Goal: Information Seeking & Learning: Learn about a topic

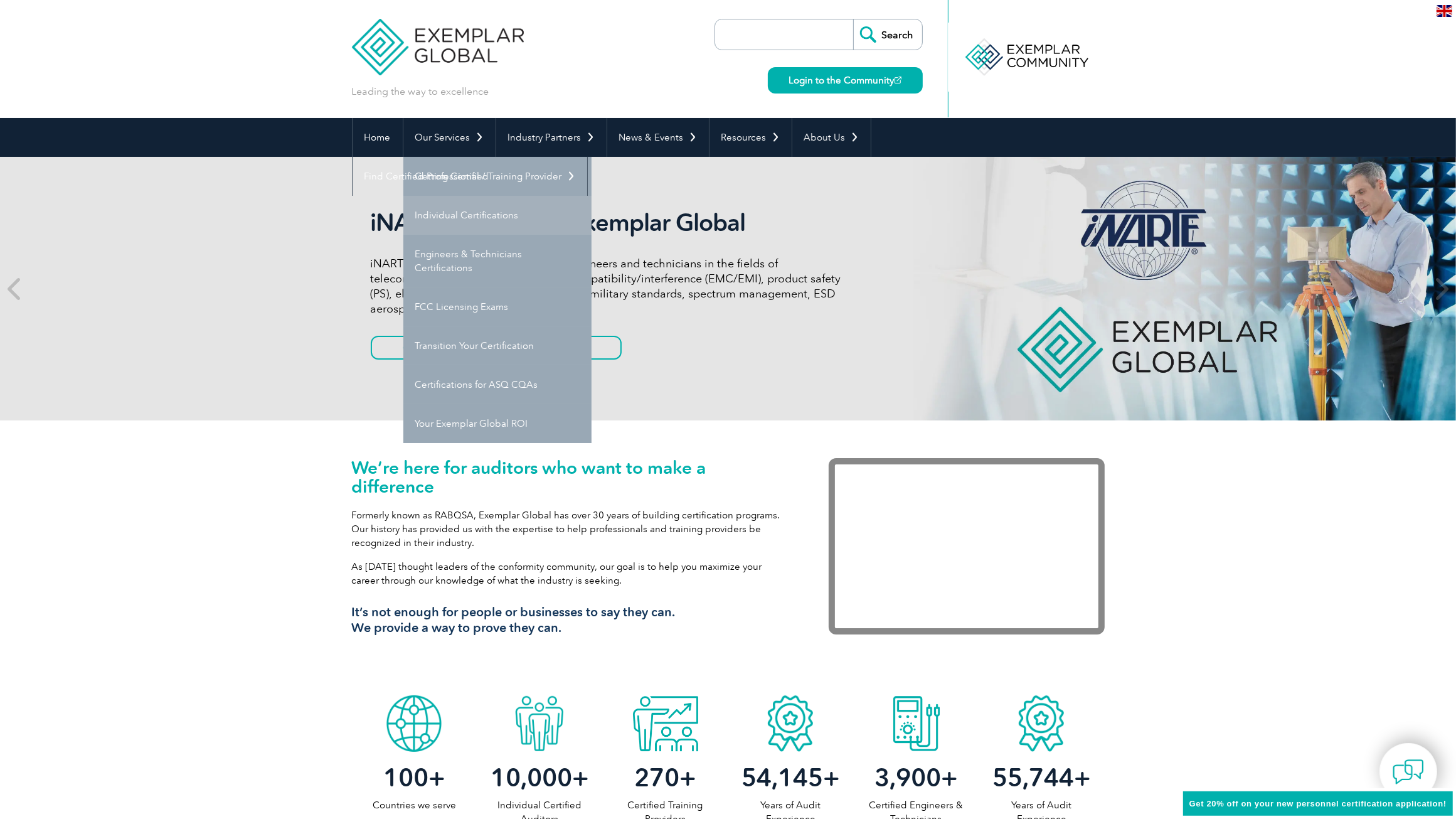
click at [471, 211] on link "Individual Certifications" at bounding box center [497, 215] width 188 height 39
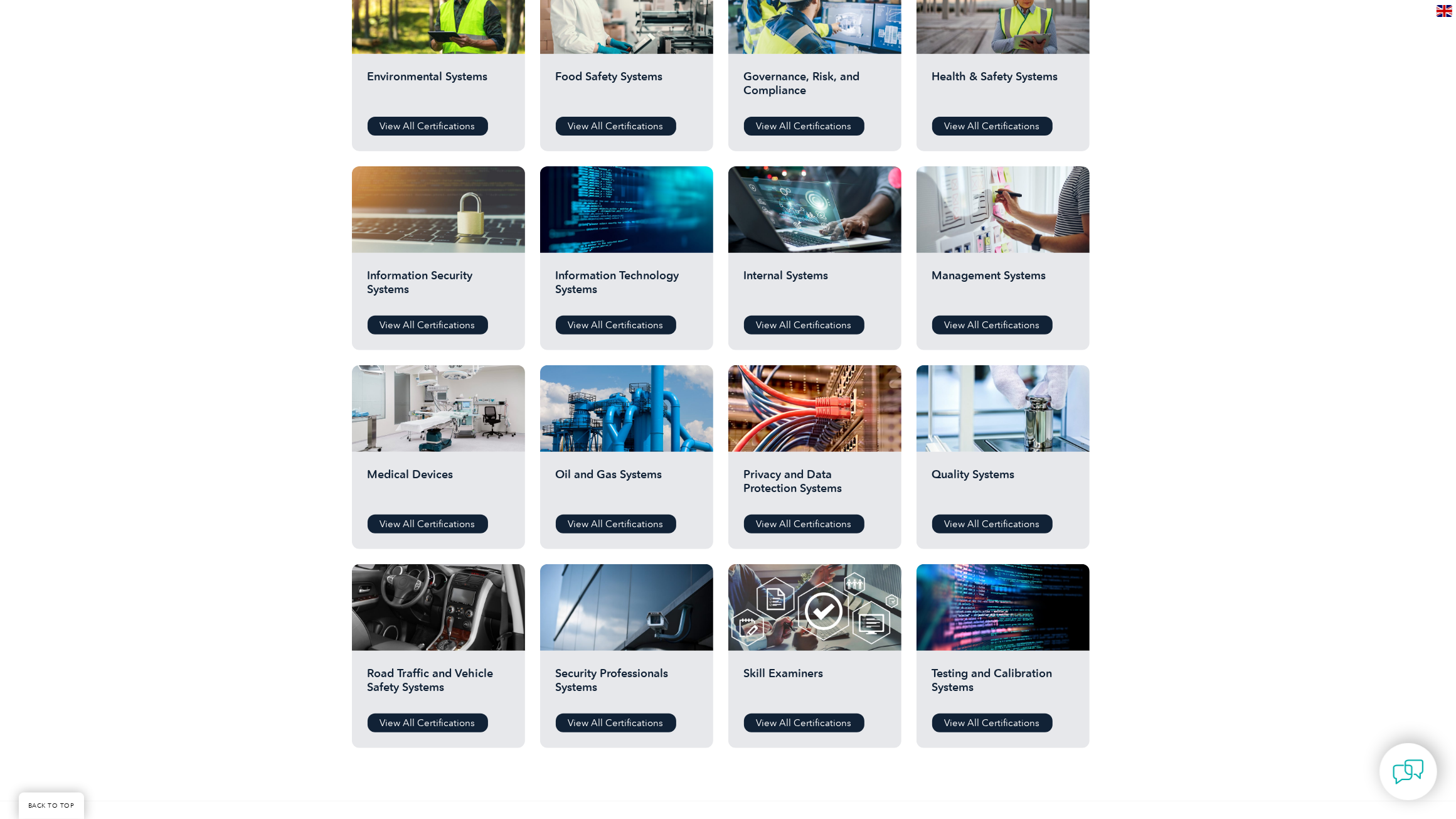
scroll to position [523, 0]
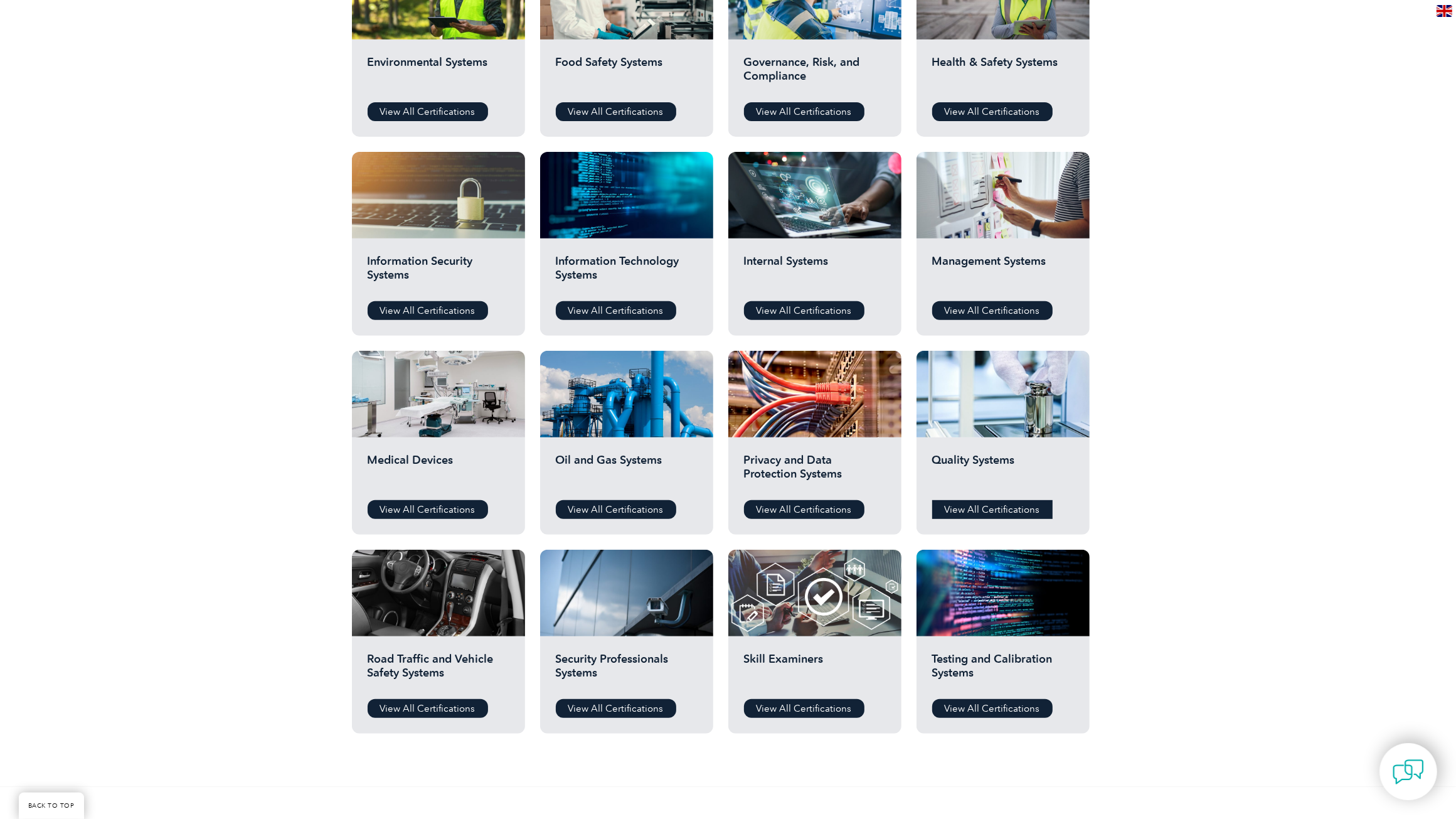
click at [1015, 501] on link "View All Certifications" at bounding box center [992, 510] width 120 height 19
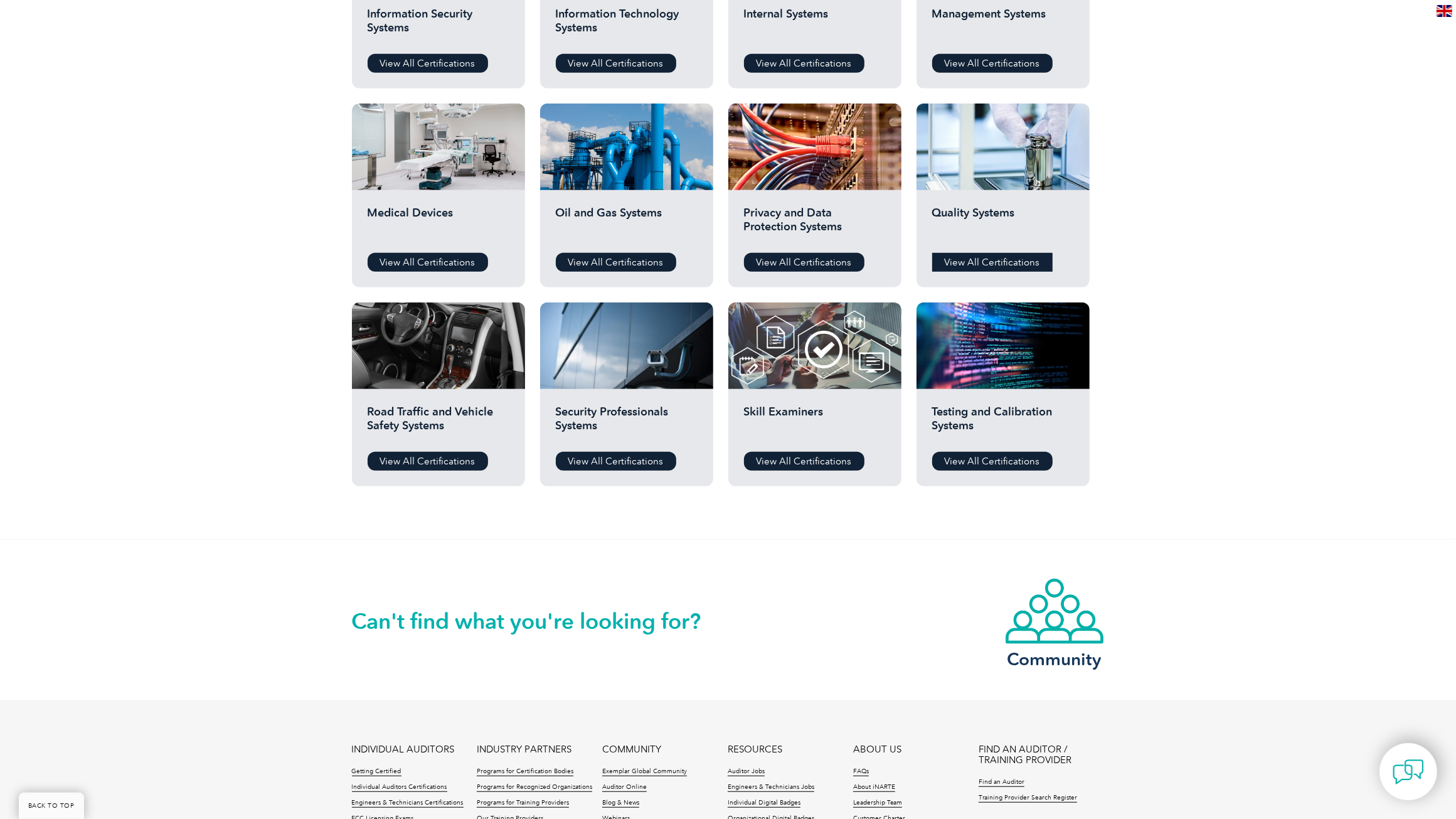
scroll to position [784, 0]
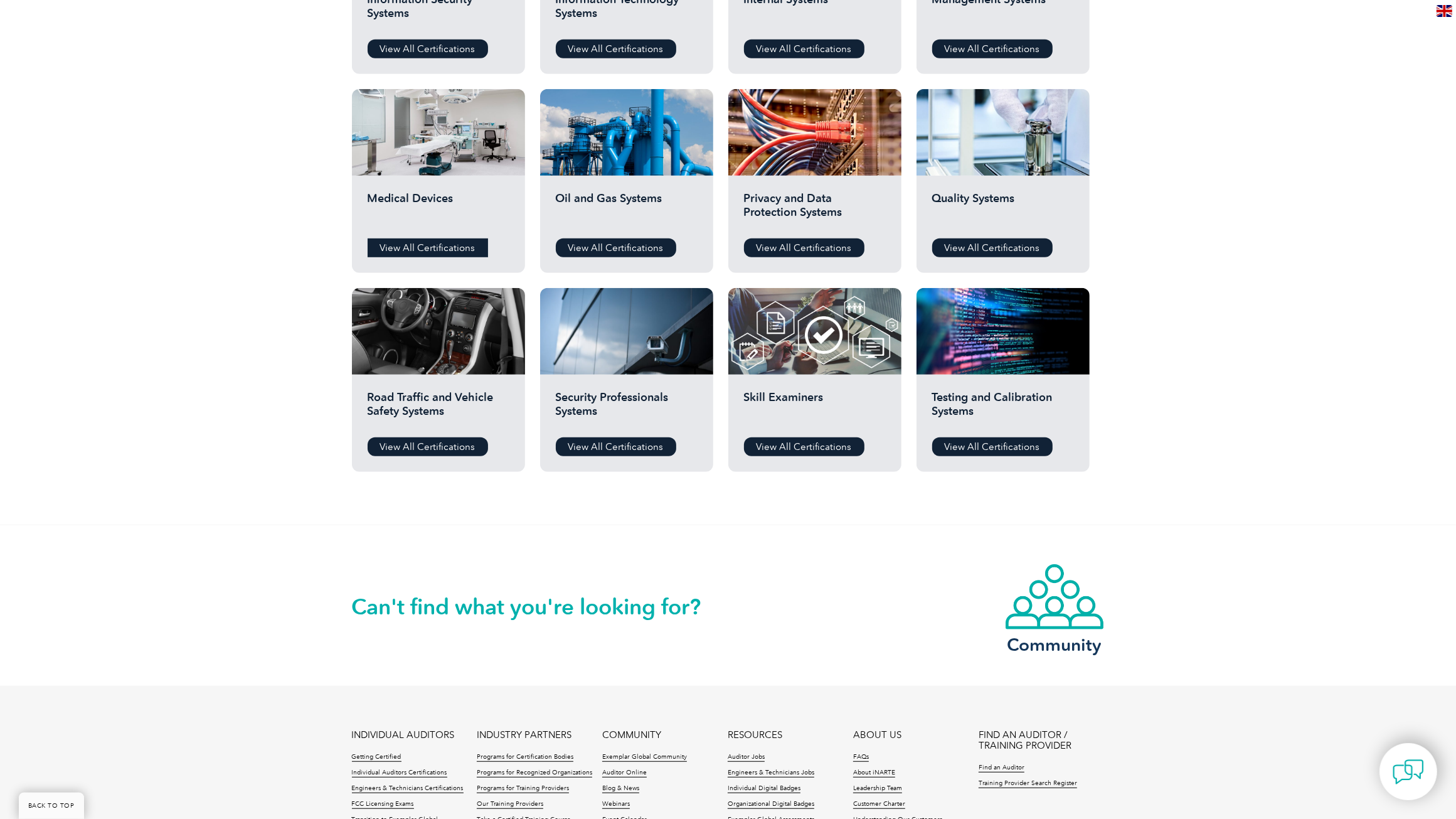
click at [433, 240] on link "View All Certifications" at bounding box center [427, 247] width 120 height 19
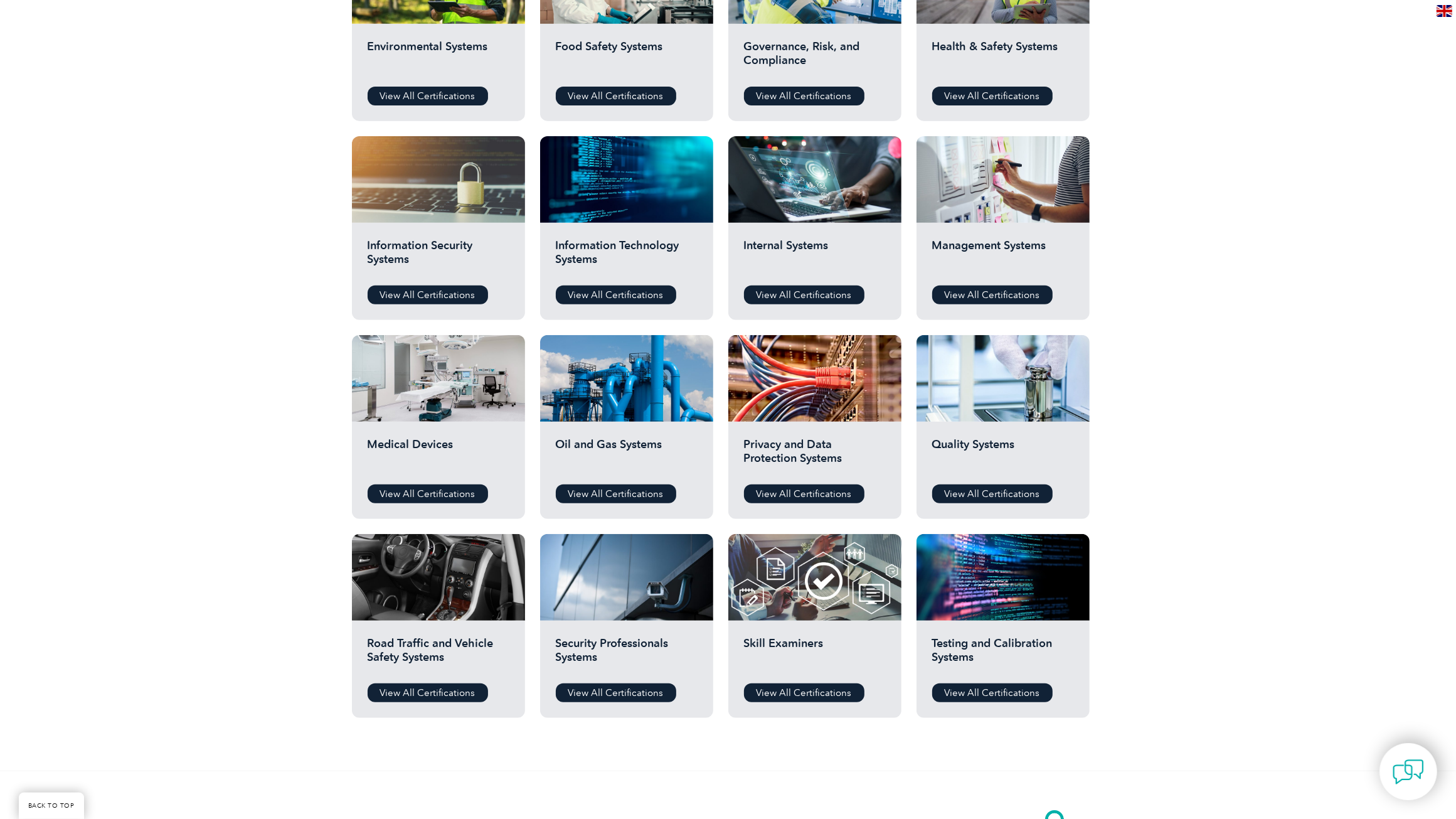
scroll to position [523, 0]
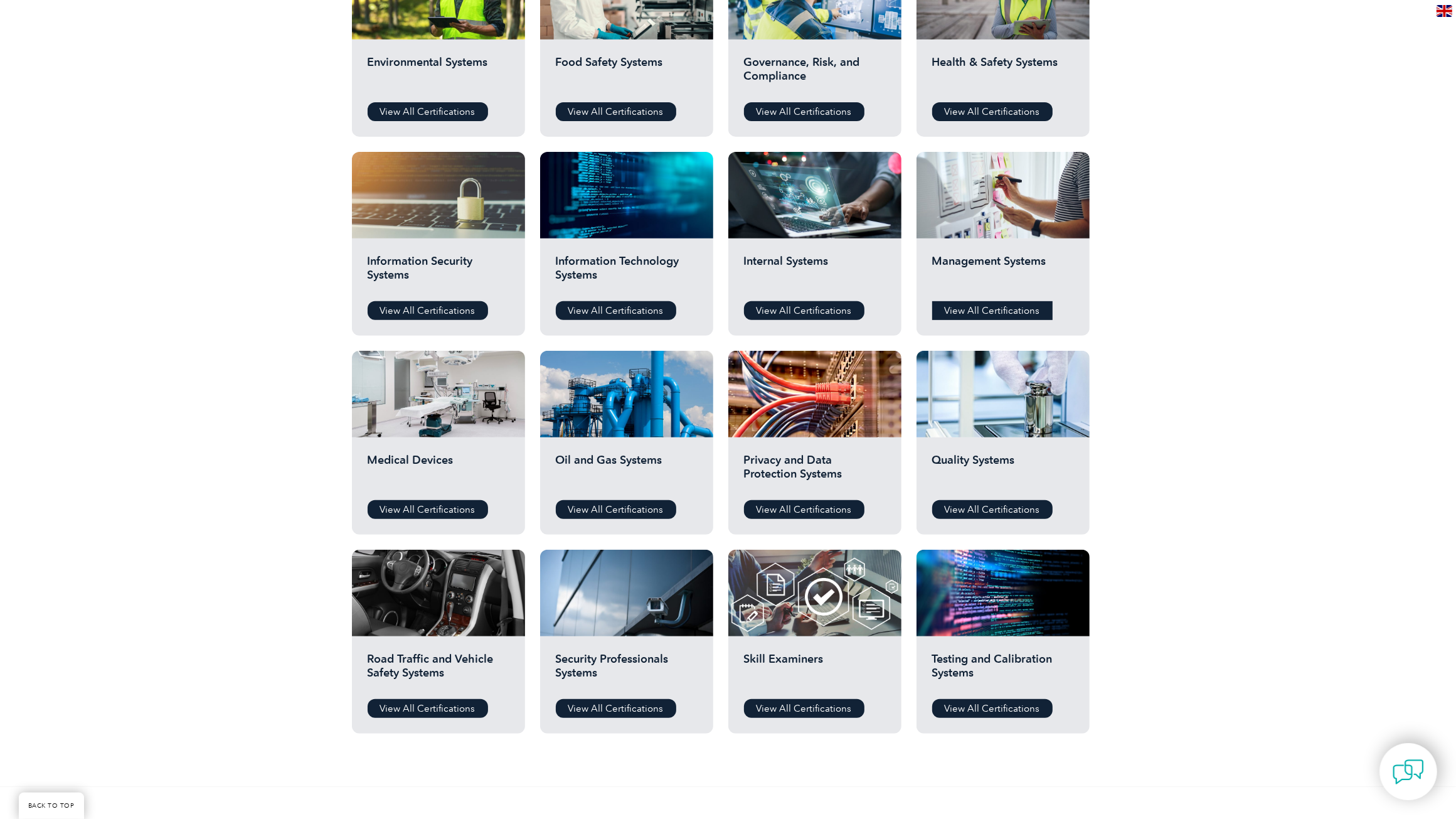
click at [995, 309] on link "View All Certifications" at bounding box center [992, 310] width 120 height 19
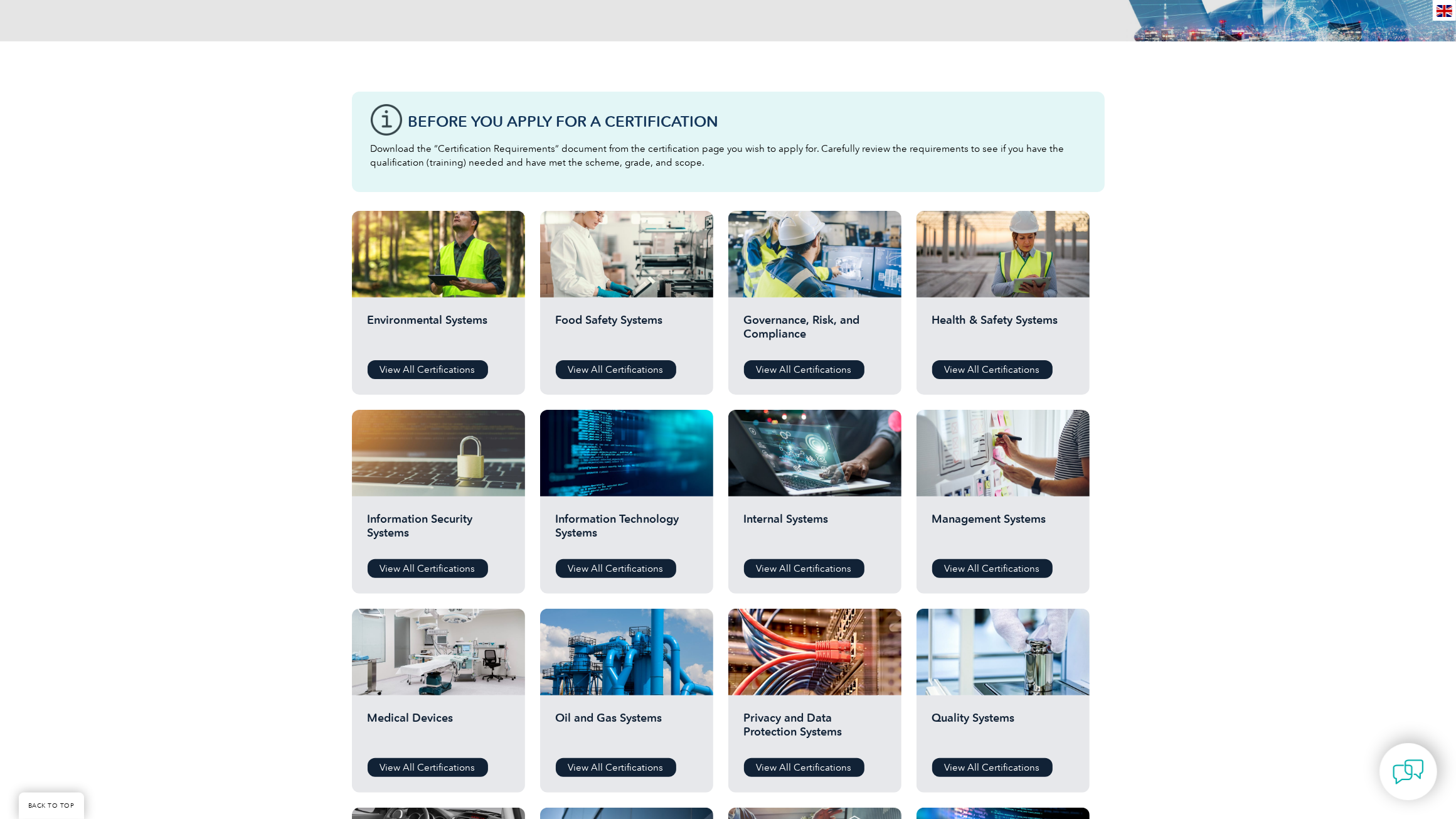
scroll to position [261, 0]
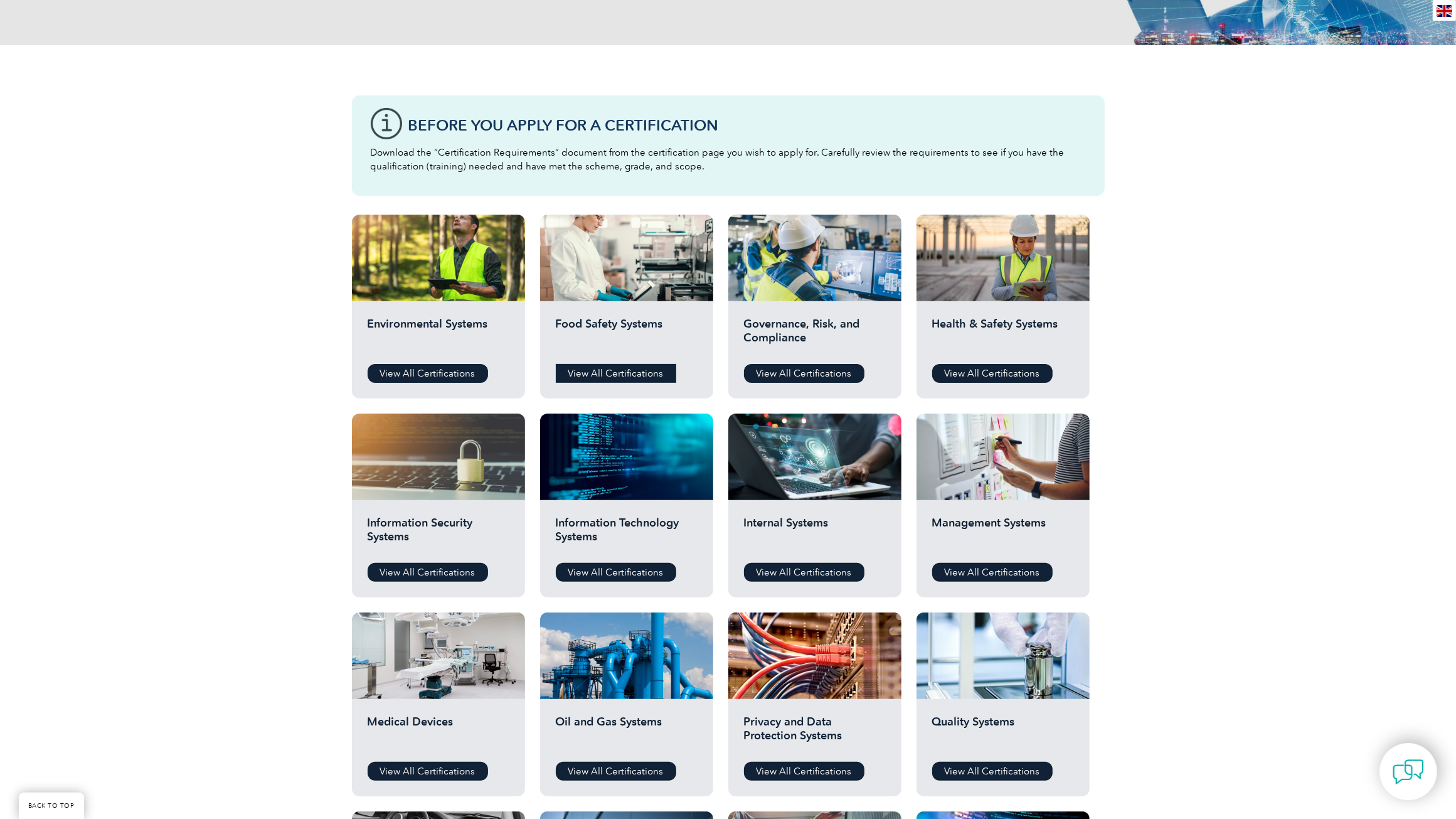
click at [609, 376] on link "View All Certifications" at bounding box center [616, 373] width 120 height 19
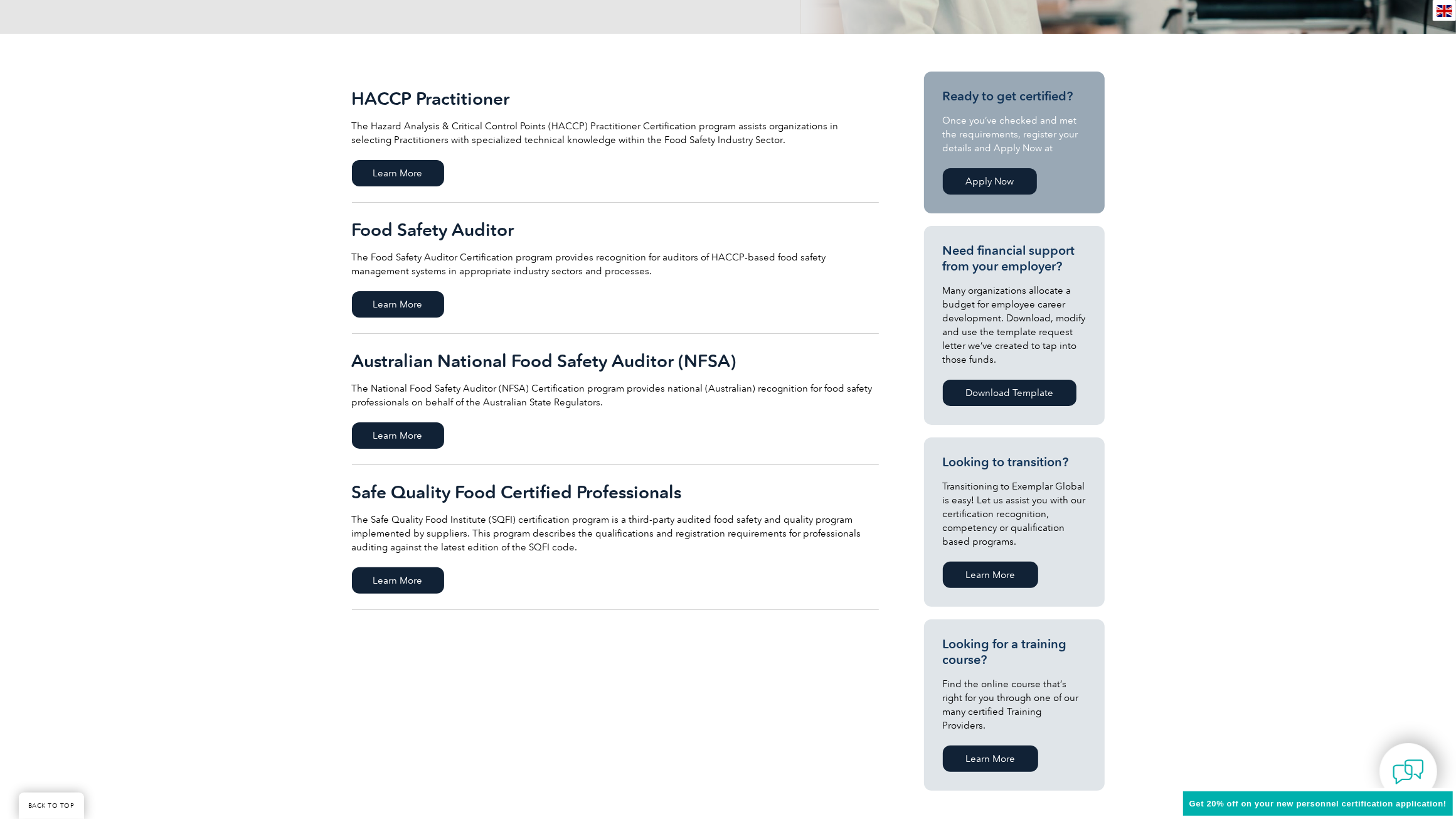
scroll to position [261, 0]
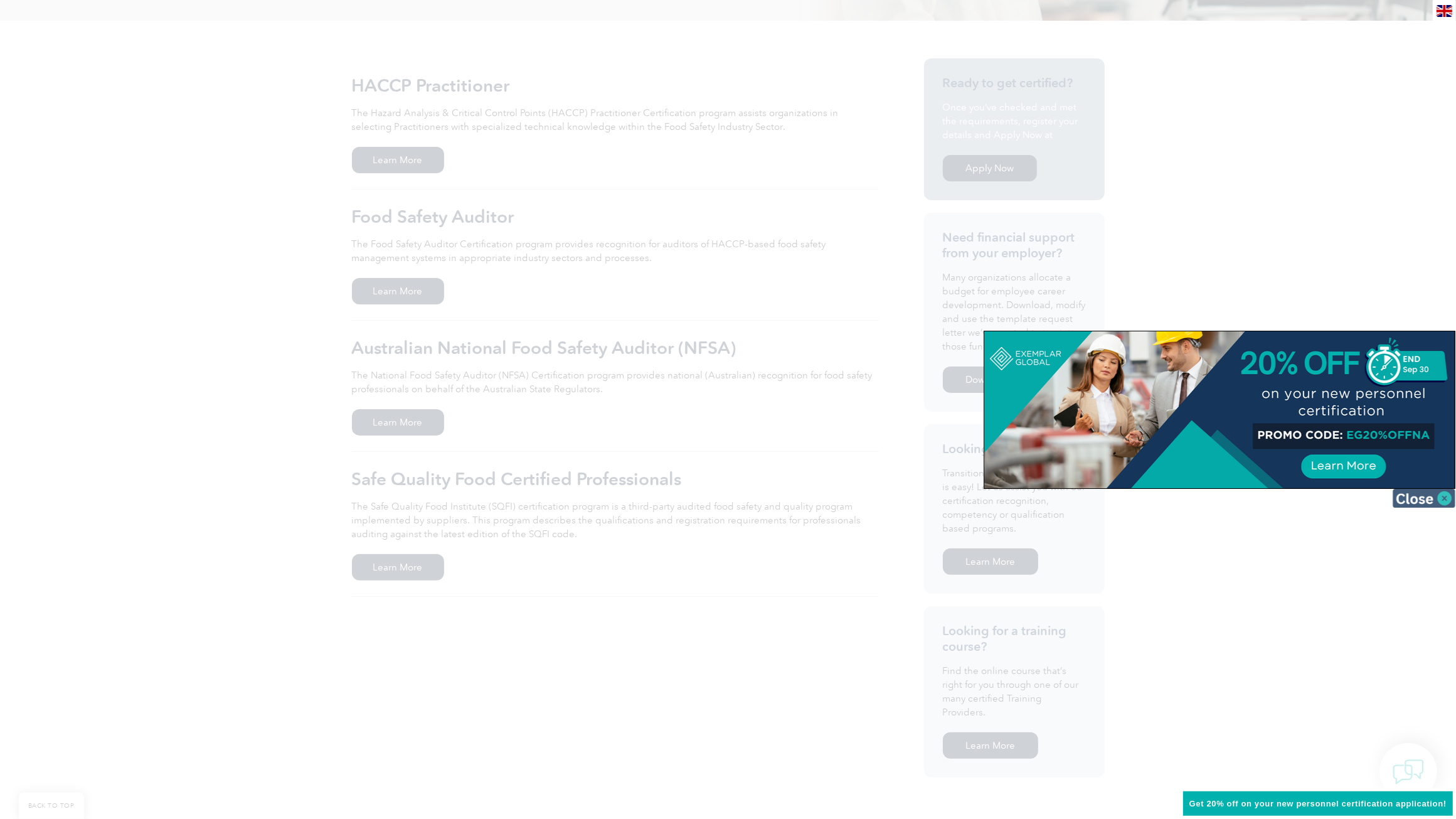
click at [1444, 499] on img at bounding box center [1423, 498] width 63 height 19
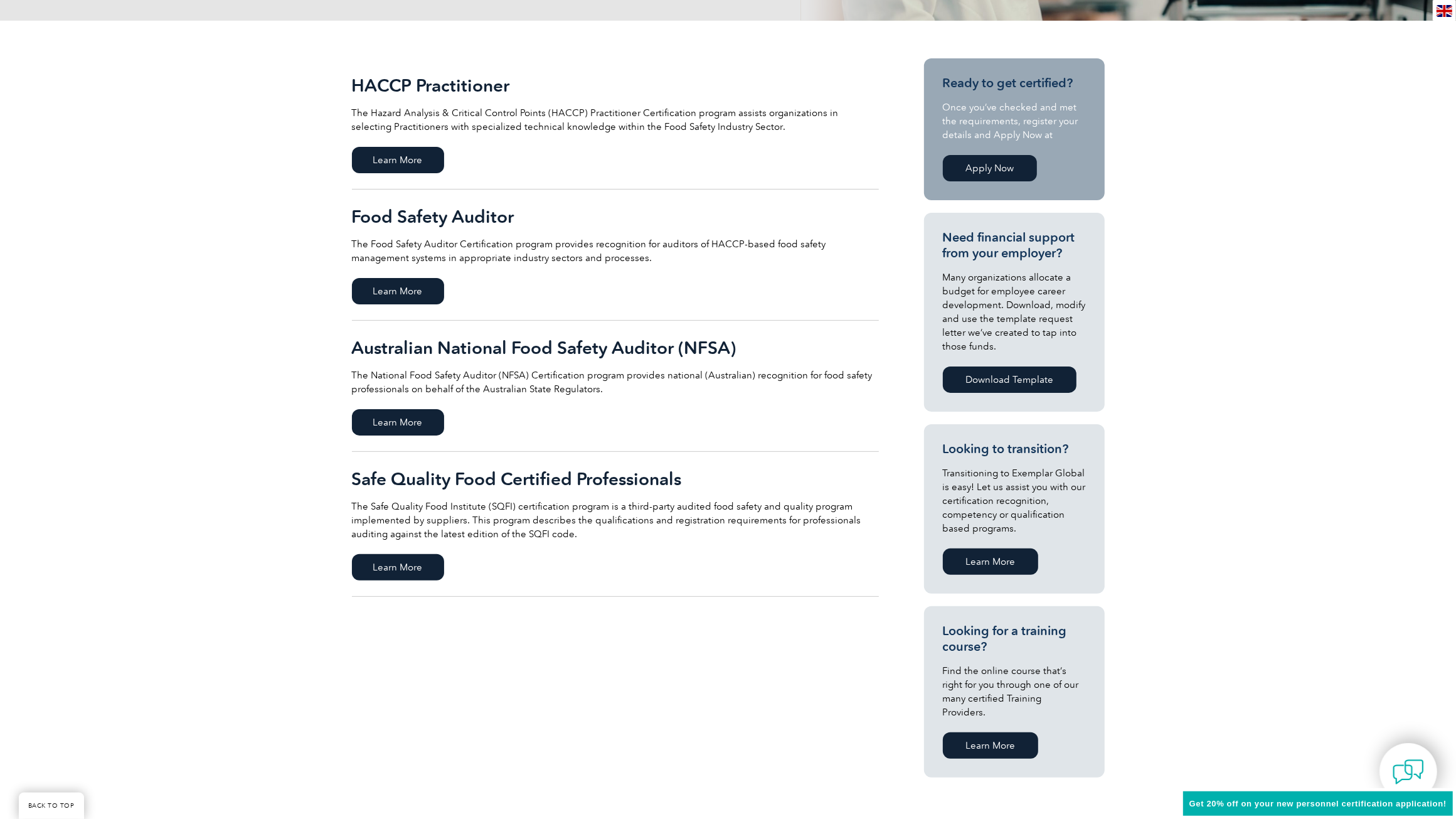
click at [1004, 562] on link "Learn More" at bounding box center [990, 562] width 95 height 26
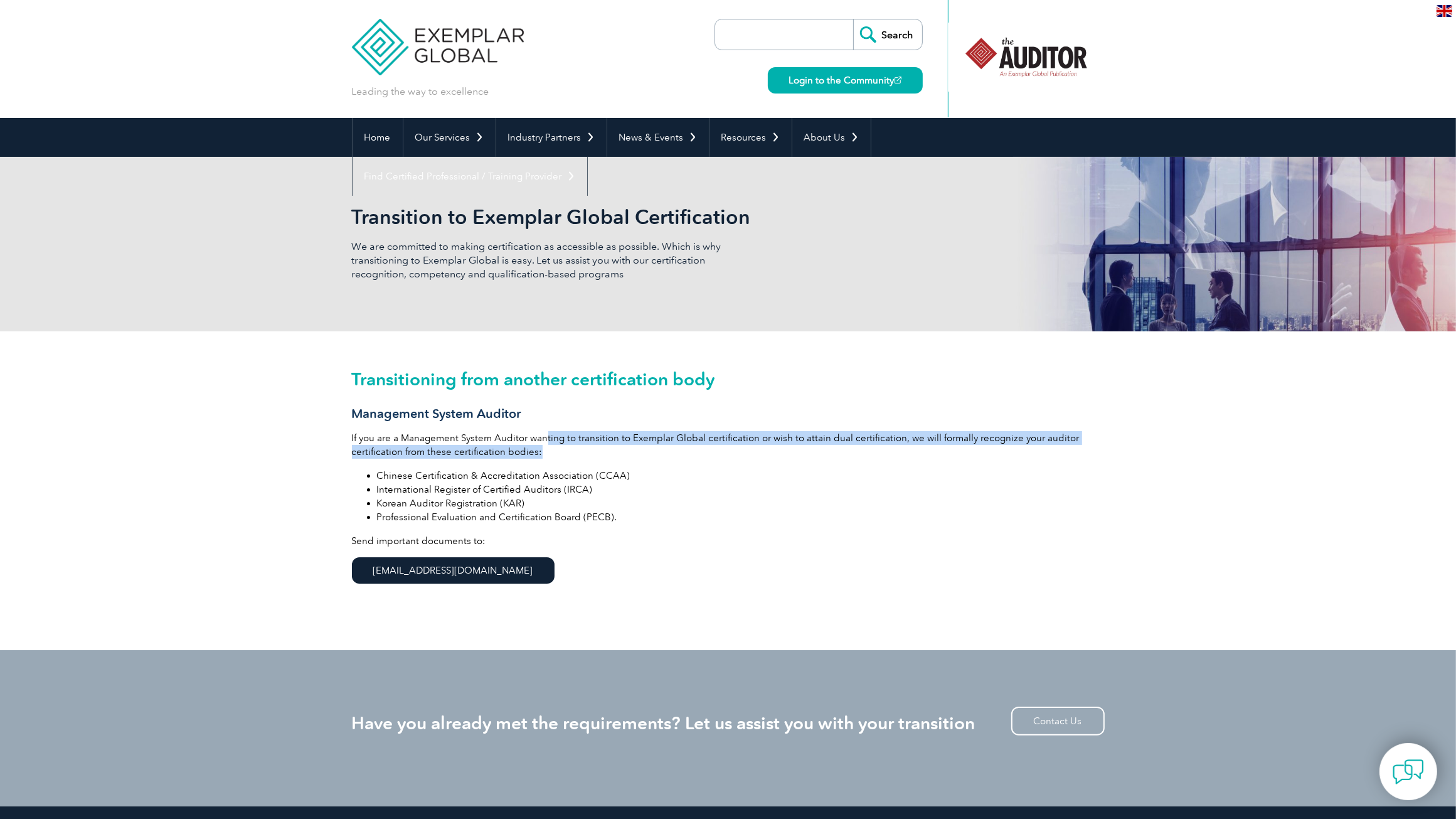
drag, startPoint x: 546, startPoint y: 436, endPoint x: 843, endPoint y: 446, distance: 297.2
click at [843, 446] on p "If you are a Management System Auditor wanting to transition to Exemplar Global…" at bounding box center [728, 445] width 753 height 28
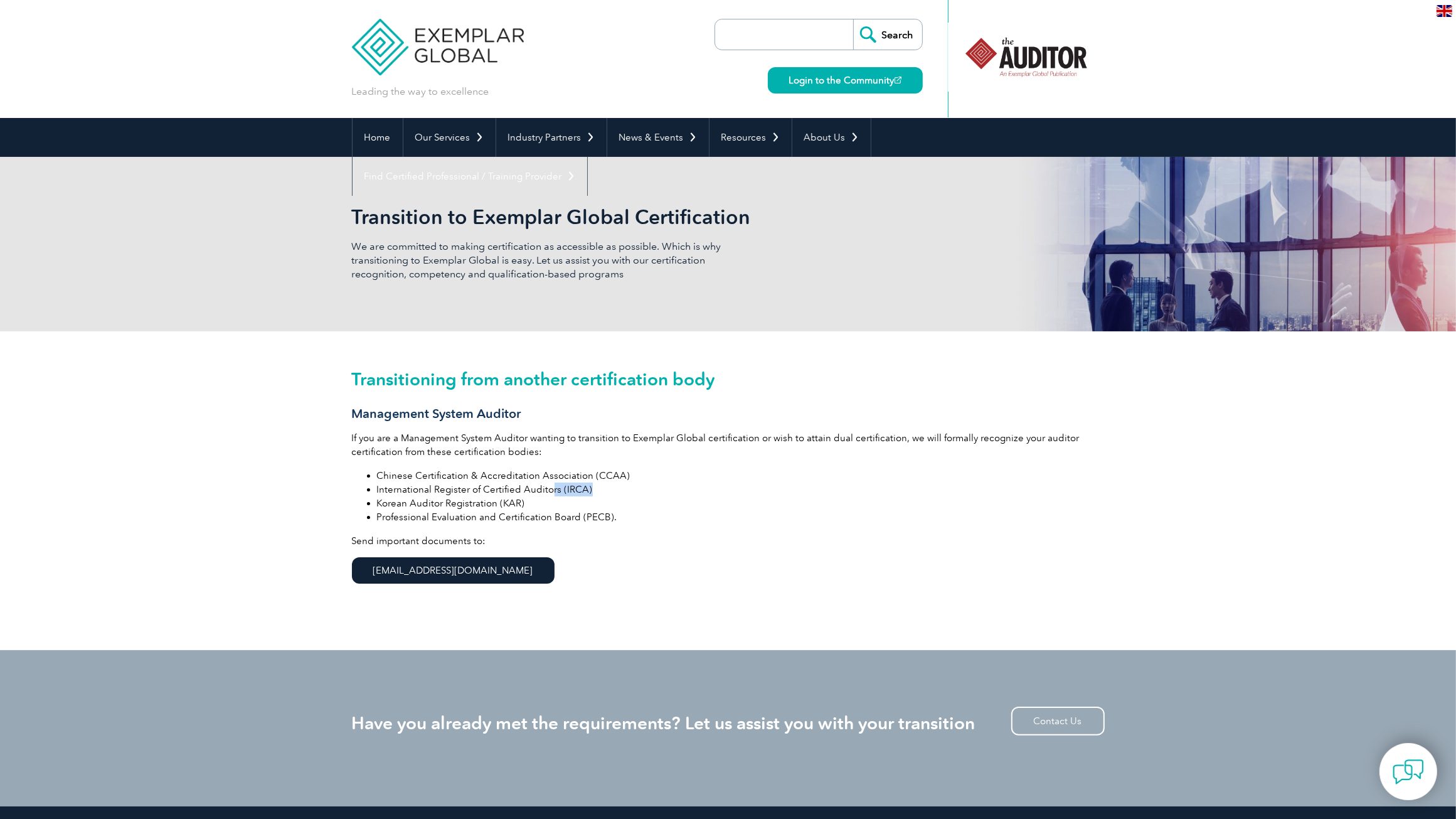
drag, startPoint x: 593, startPoint y: 489, endPoint x: 550, endPoint y: 491, distance: 43.0
click at [550, 491] on li "International Register of Certified Auditors (IRCA)" at bounding box center [740, 489] width 728 height 14
drag, startPoint x: 550, startPoint y: 491, endPoint x: 619, endPoint y: 571, distance: 105.6
click at [619, 571] on p "Send important documents to: info@exemplarglobal.org" at bounding box center [728, 565] width 753 height 62
drag, startPoint x: 504, startPoint y: 380, endPoint x: 710, endPoint y: 380, distance: 206.0
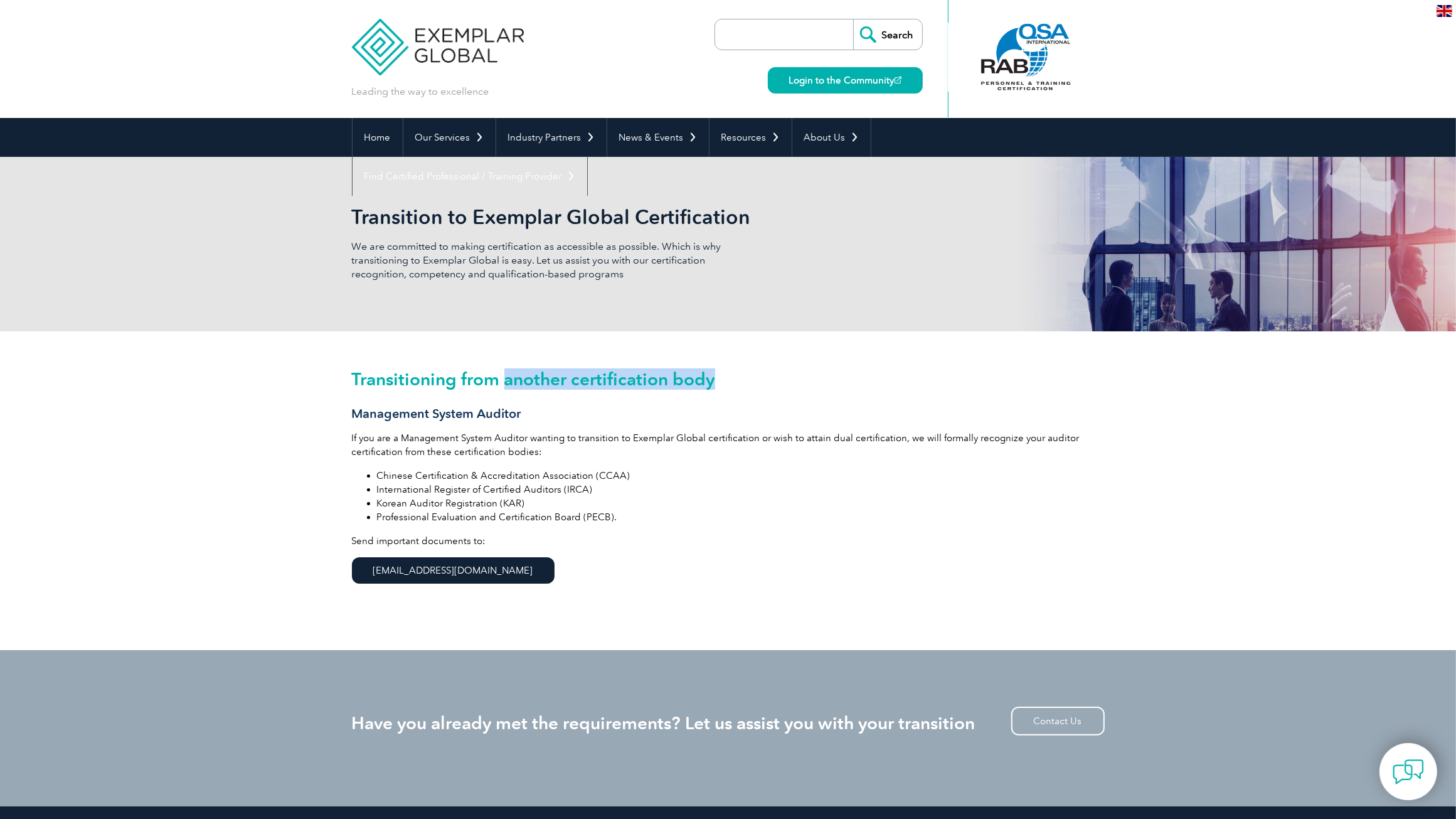
click at [710, 380] on h2 "Transitioning from another certification body" at bounding box center [728, 379] width 753 height 20
click at [1013, 361] on div "Transitioning from another certification body Management System Auditor If you …" at bounding box center [728, 490] width 753 height 319
click at [386, 136] on link "Home" at bounding box center [378, 137] width 50 height 39
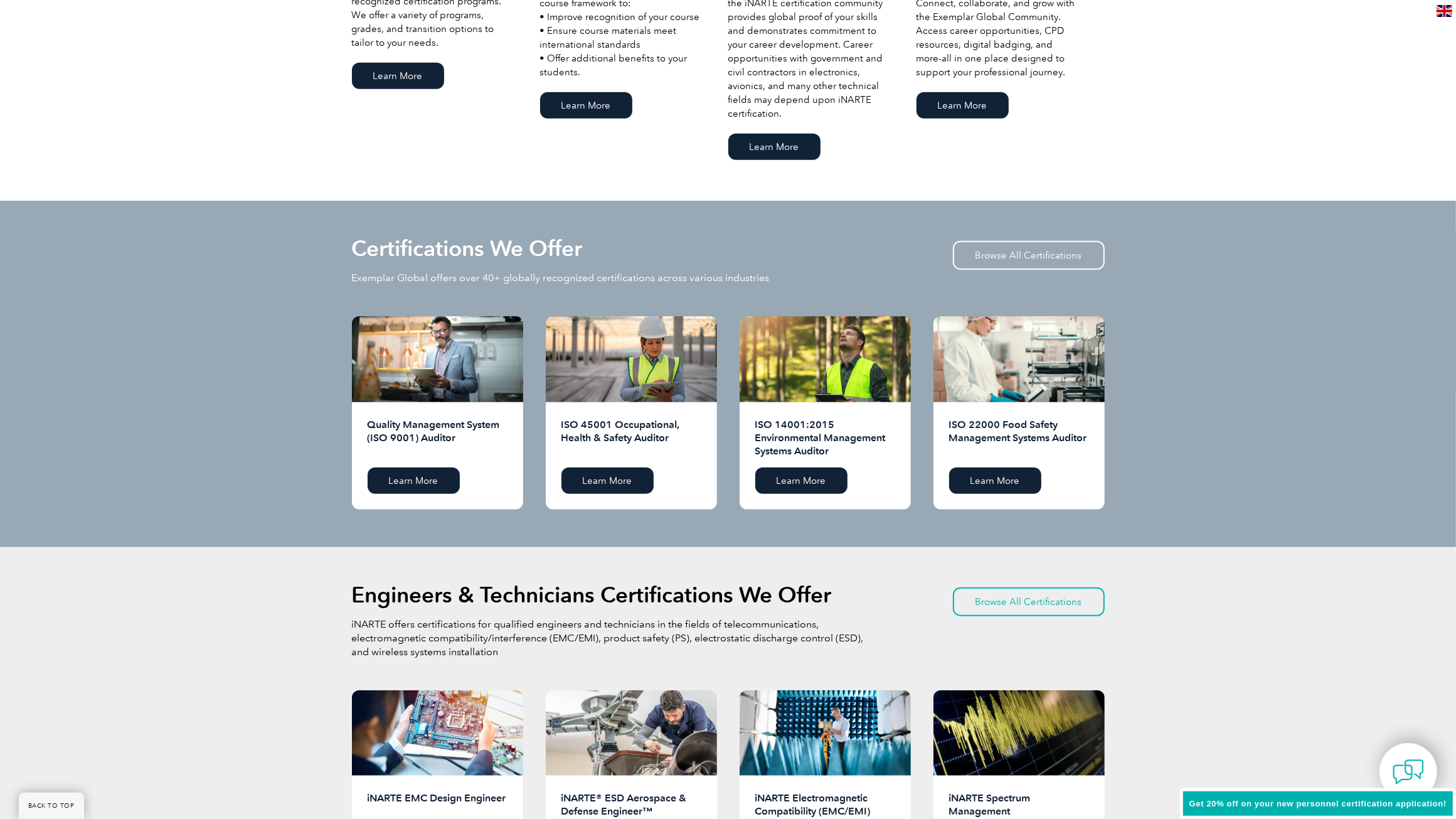
scroll to position [1307, 0]
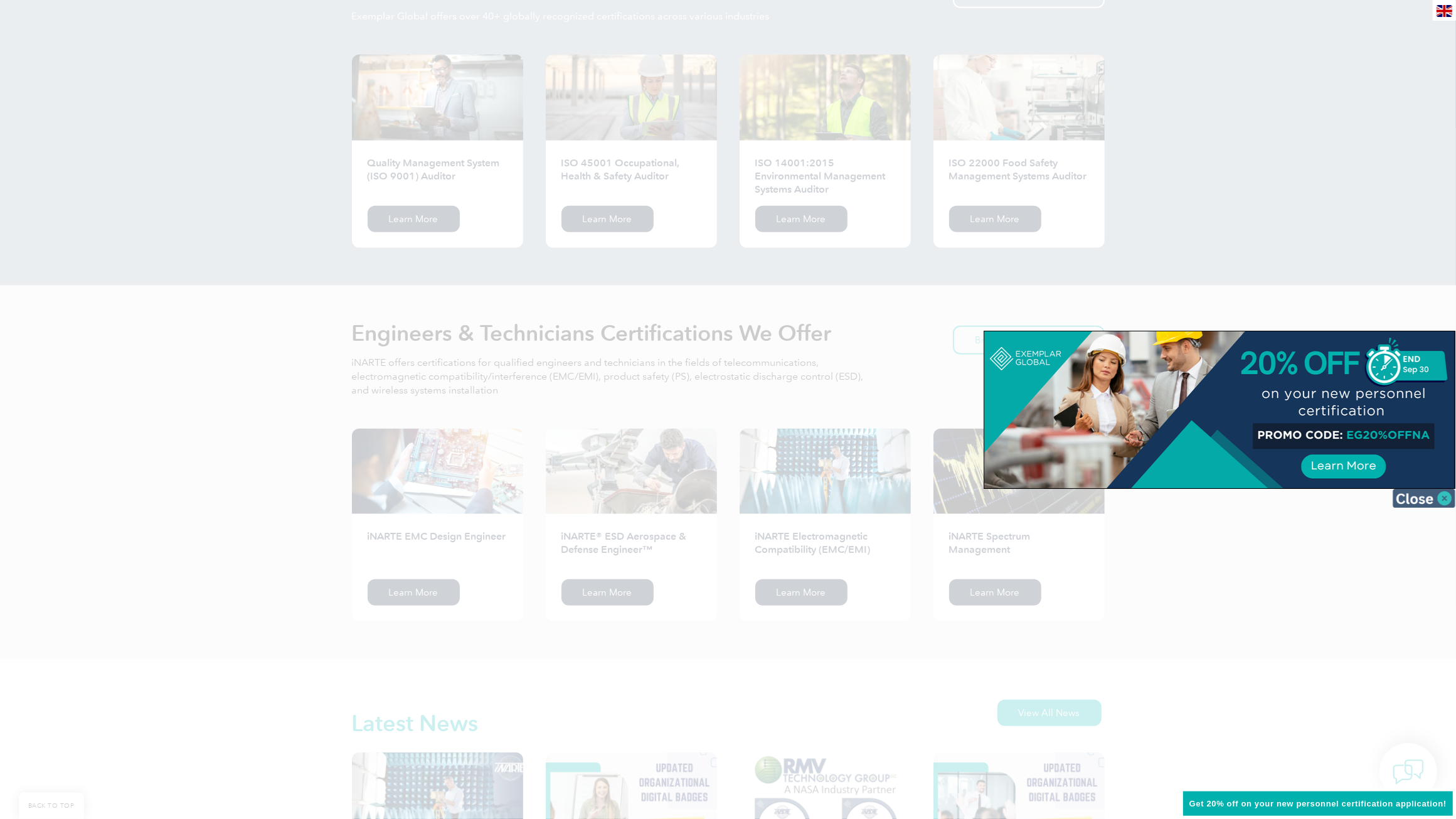
click at [1434, 499] on img at bounding box center [1423, 498] width 63 height 19
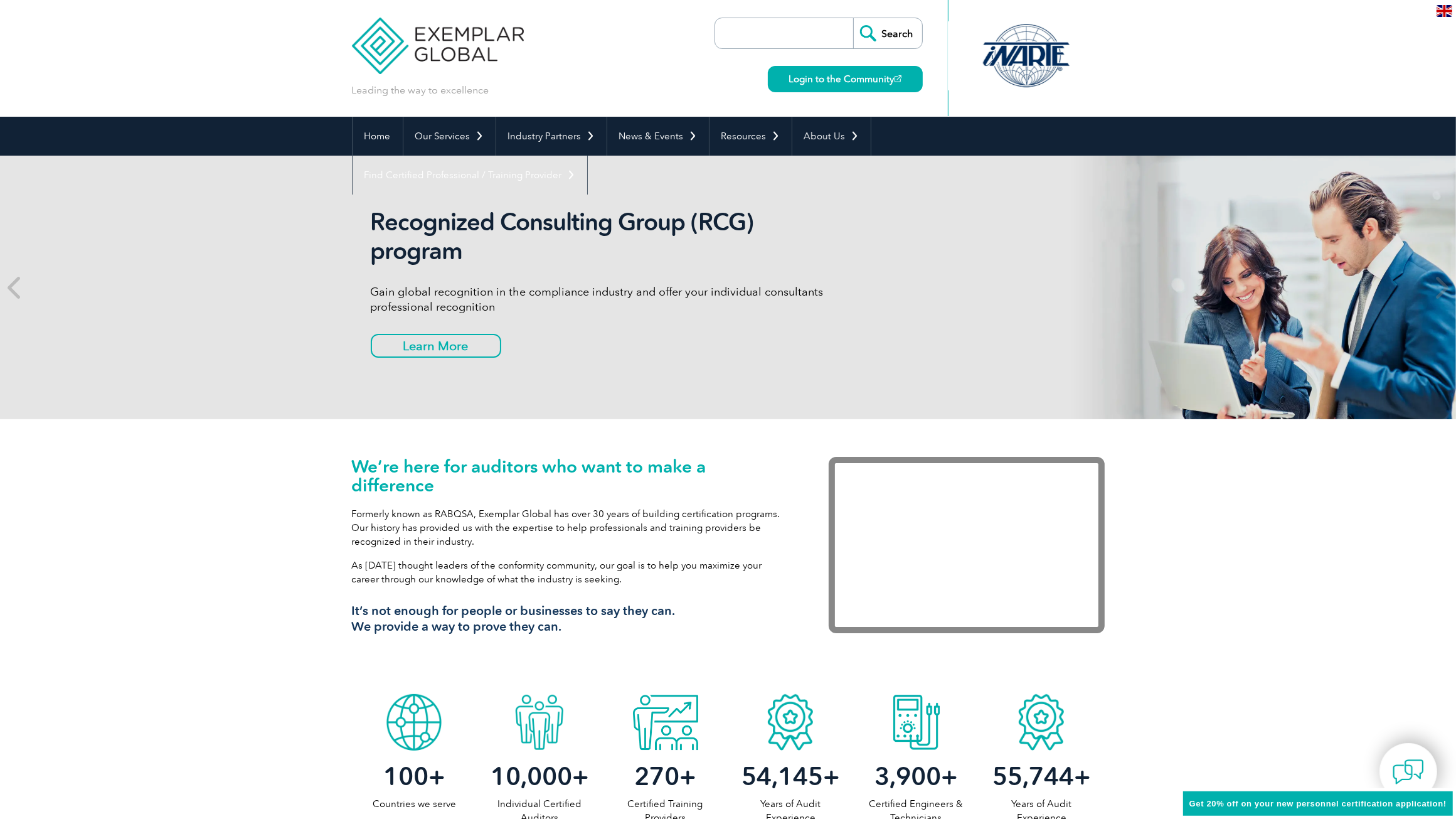
scroll to position [0, 0]
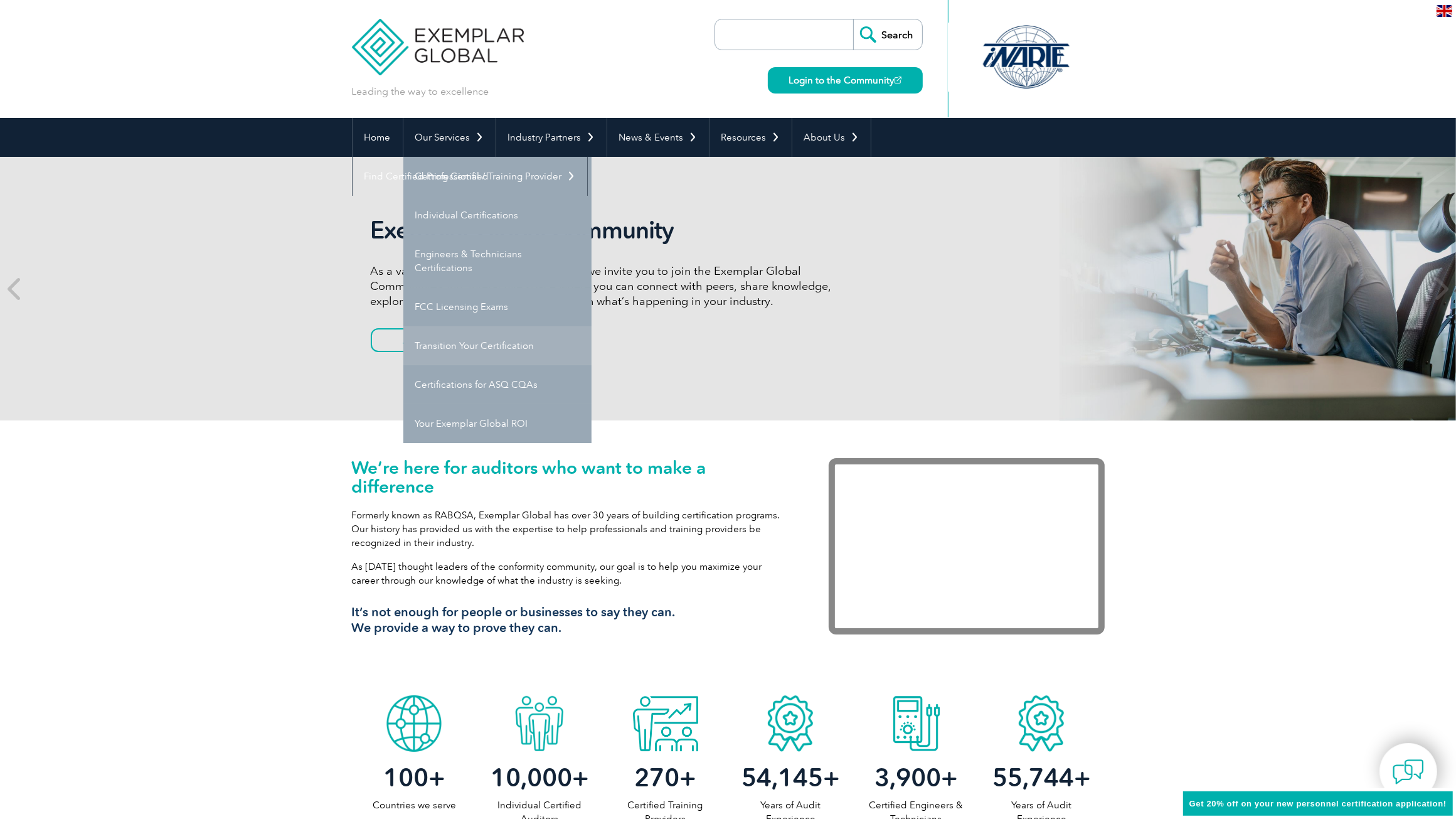
click at [474, 350] on link "Transition Your Certification" at bounding box center [497, 346] width 188 height 39
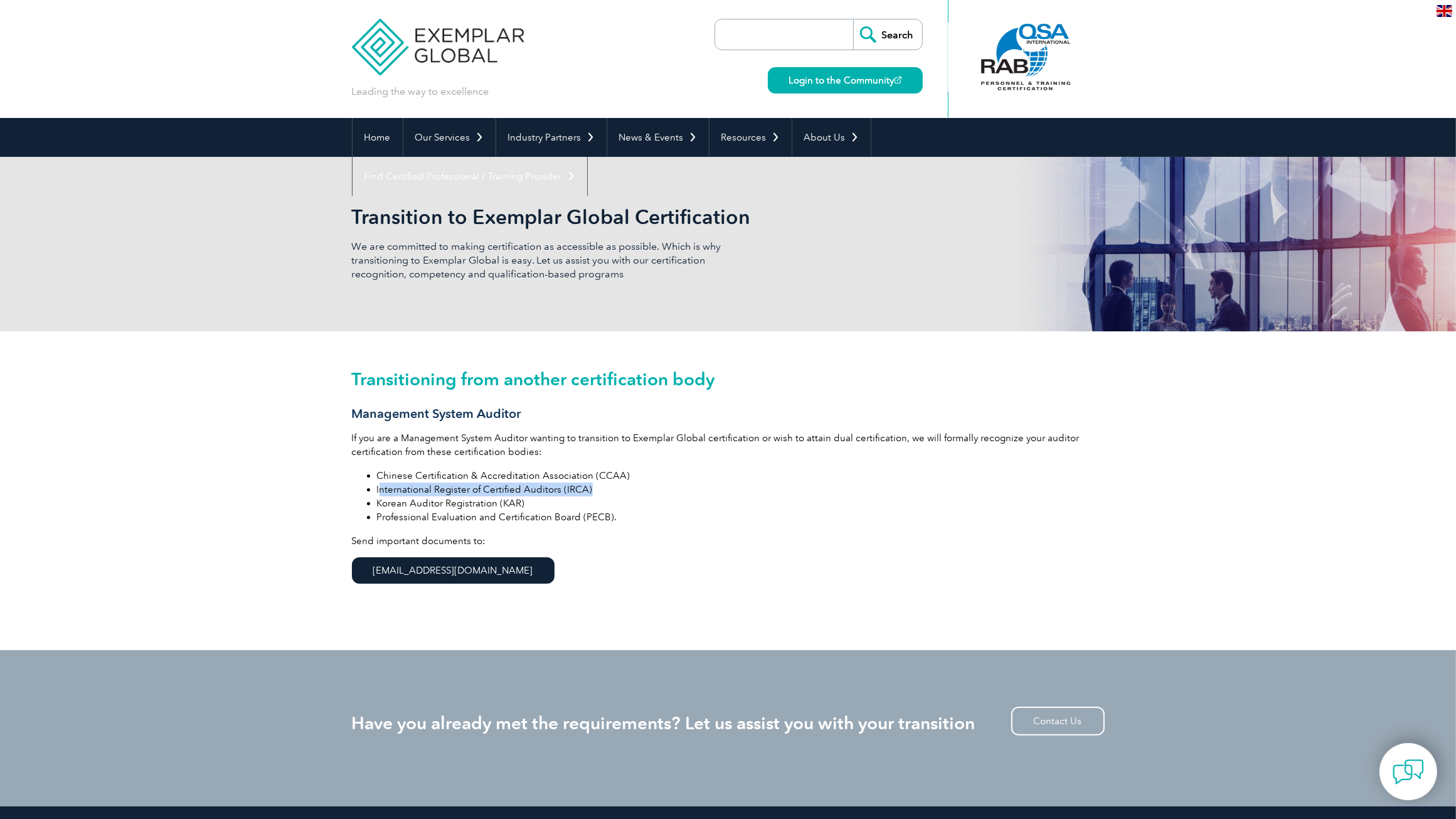
drag, startPoint x: 380, startPoint y: 491, endPoint x: 612, endPoint y: 485, distance: 232.1
click at [612, 485] on li "International Register of Certified Auditors (IRCA)" at bounding box center [740, 489] width 728 height 14
drag, startPoint x: 612, startPoint y: 485, endPoint x: 607, endPoint y: 491, distance: 7.8
click at [607, 491] on li "International Register of Certified Auditors (IRCA)" at bounding box center [740, 489] width 728 height 14
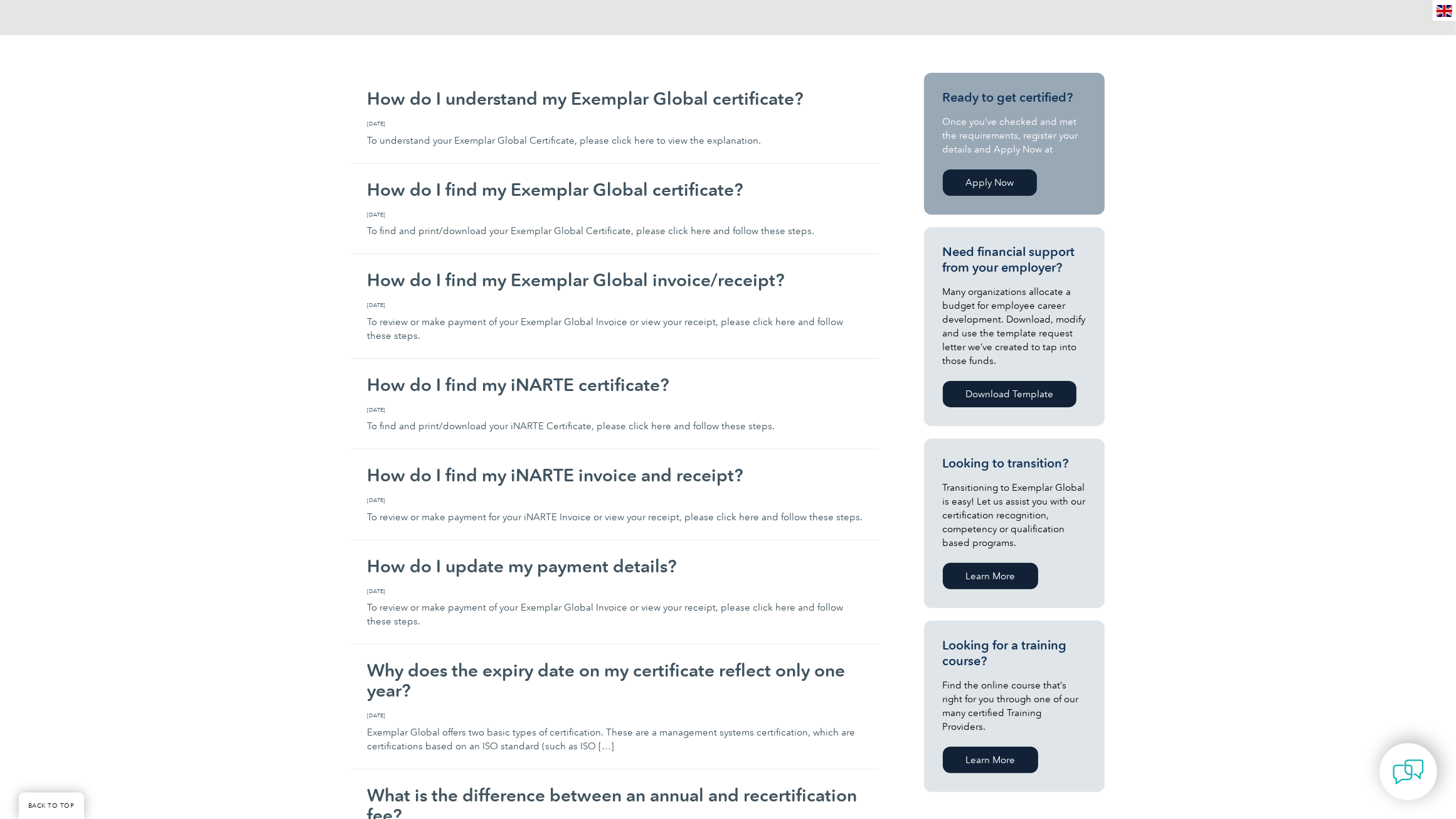
scroll to position [261, 0]
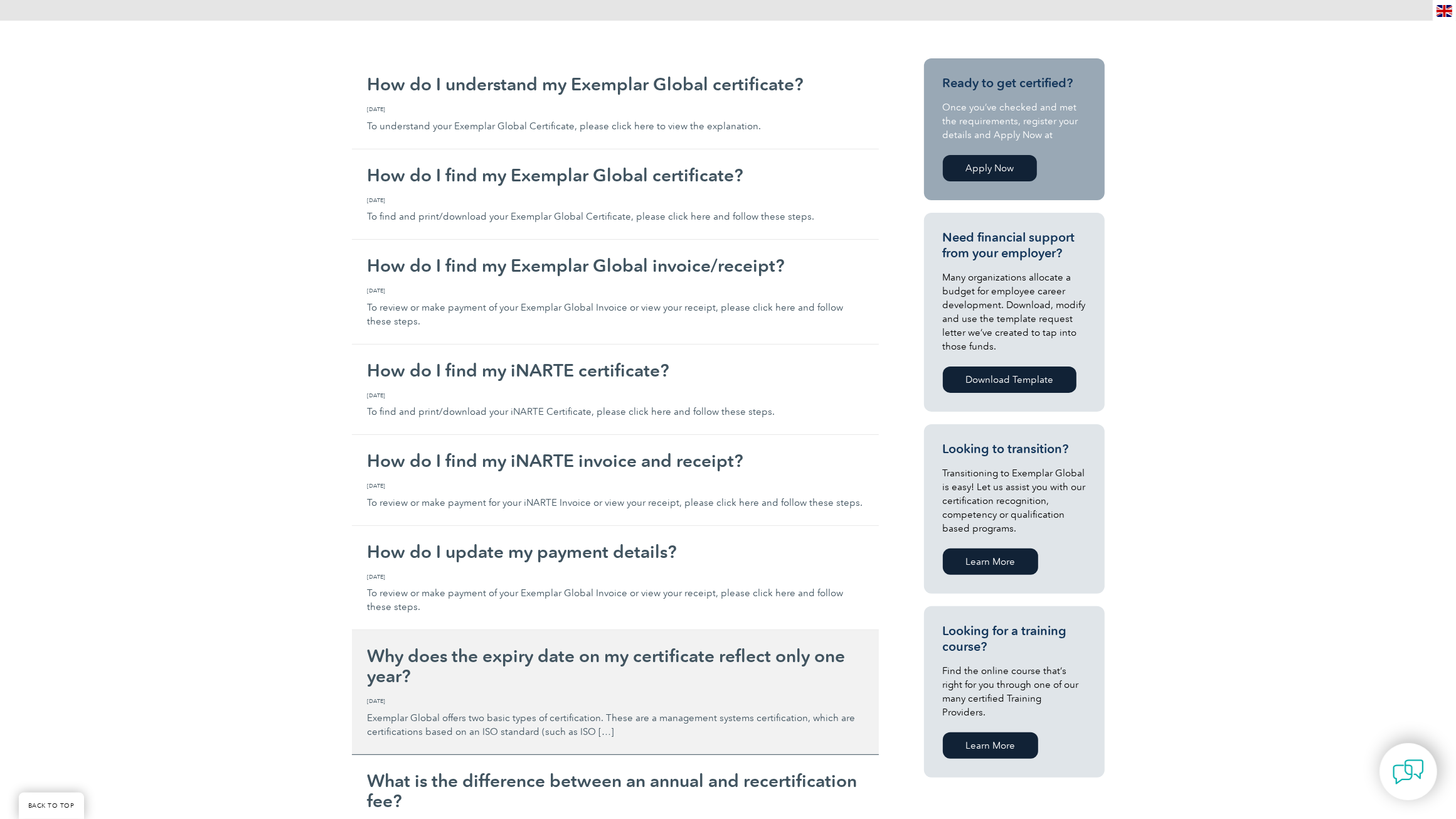
click at [797, 659] on h2 "Why does the expiry date on my certificate reflect only one year?" at bounding box center [615, 666] width 495 height 40
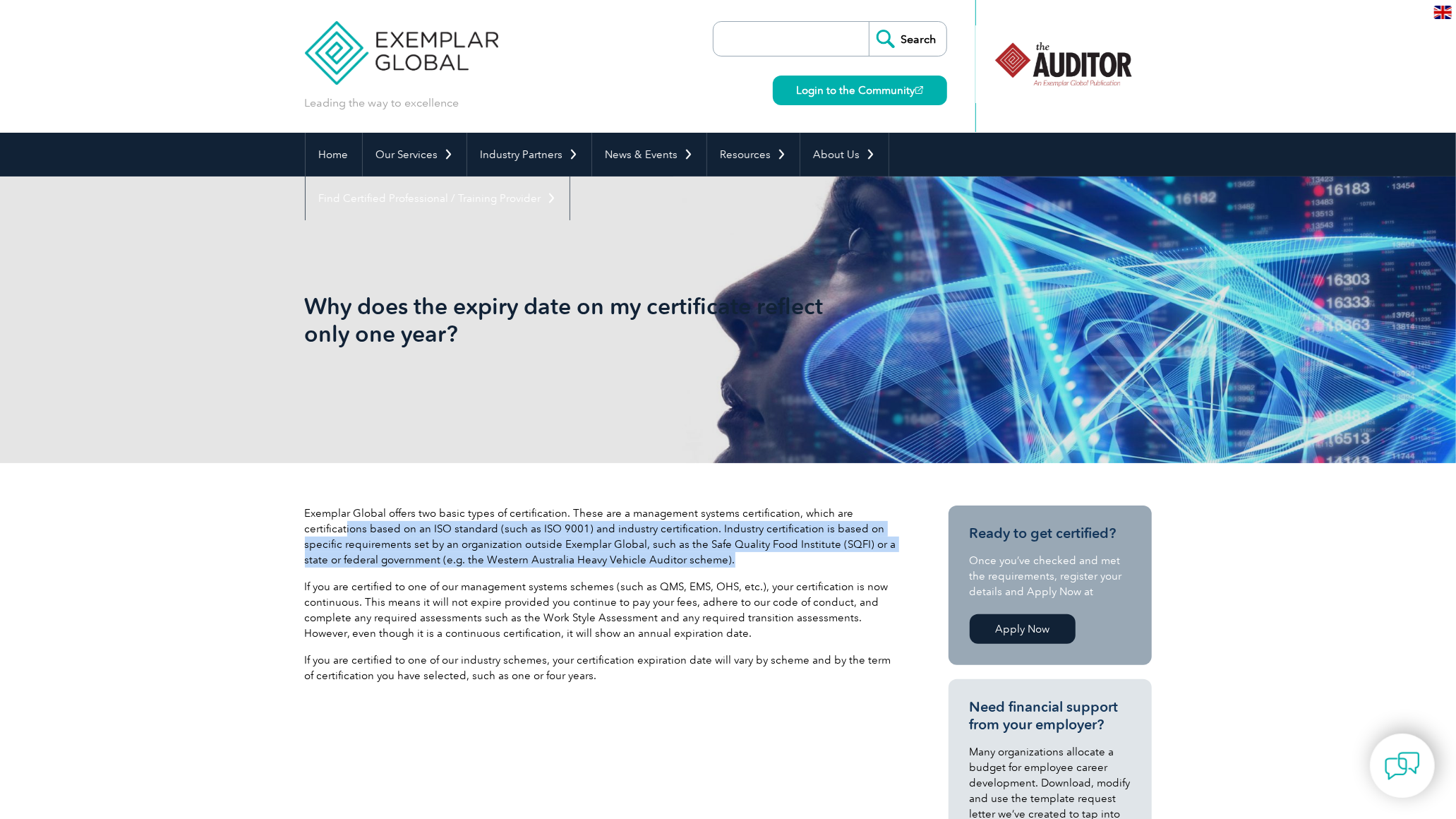
drag, startPoint x: 346, startPoint y: 531, endPoint x: 749, endPoint y: 553, distance: 403.6
click at [749, 553] on p "Exemplar Global offers two basic types of certification. These are a management…" at bounding box center [602, 536] width 593 height 62
drag, startPoint x: 749, startPoint y: 553, endPoint x: 743, endPoint y: 561, distance: 10.0
click at [743, 561] on p "Exemplar Global offers two basic types of certification. These are a management…" at bounding box center [602, 536] width 593 height 62
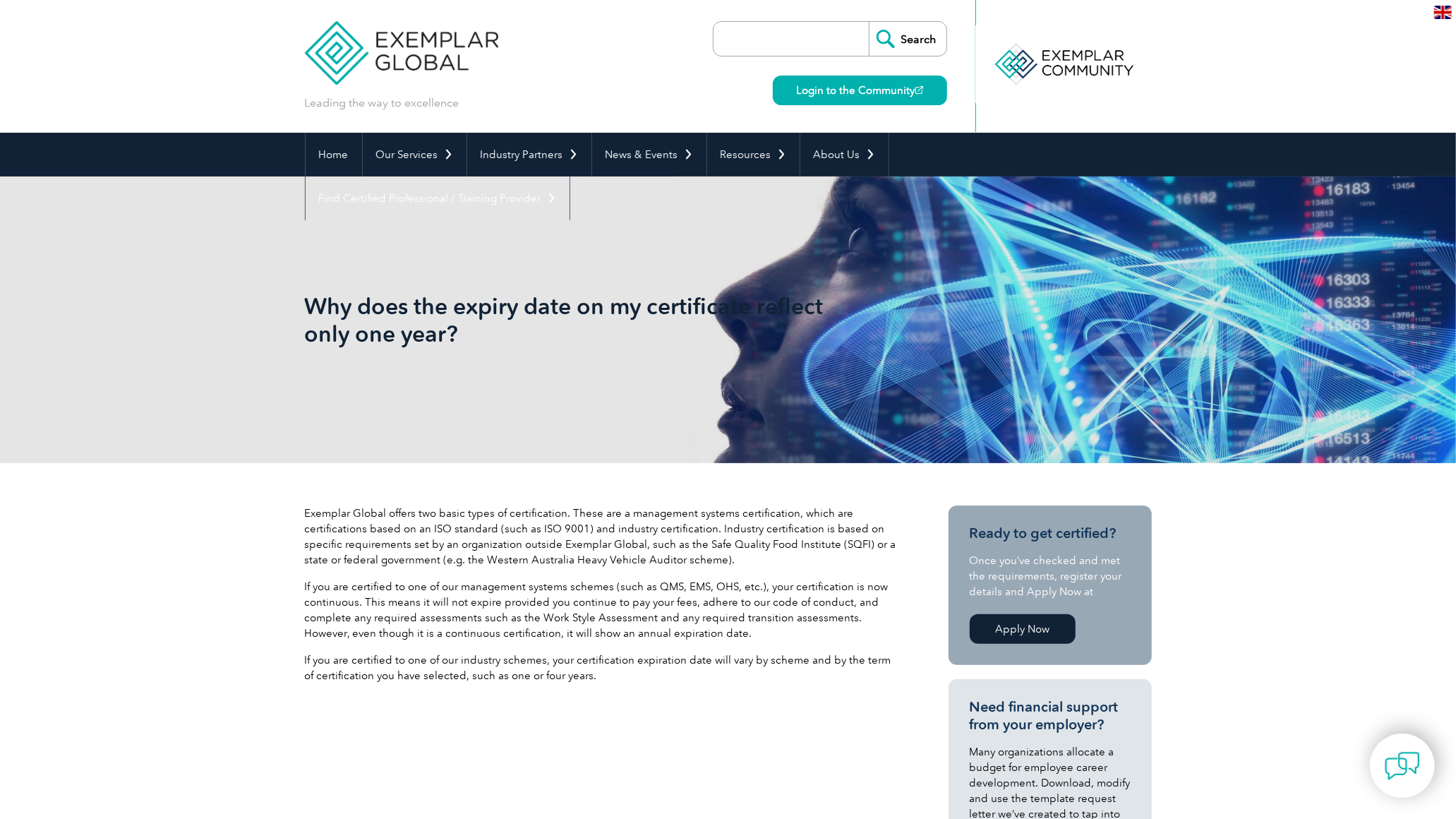
click at [654, 584] on p "If you are certified to one of our management systems schemes (such as QMS, EMS…" at bounding box center [602, 609] width 593 height 62
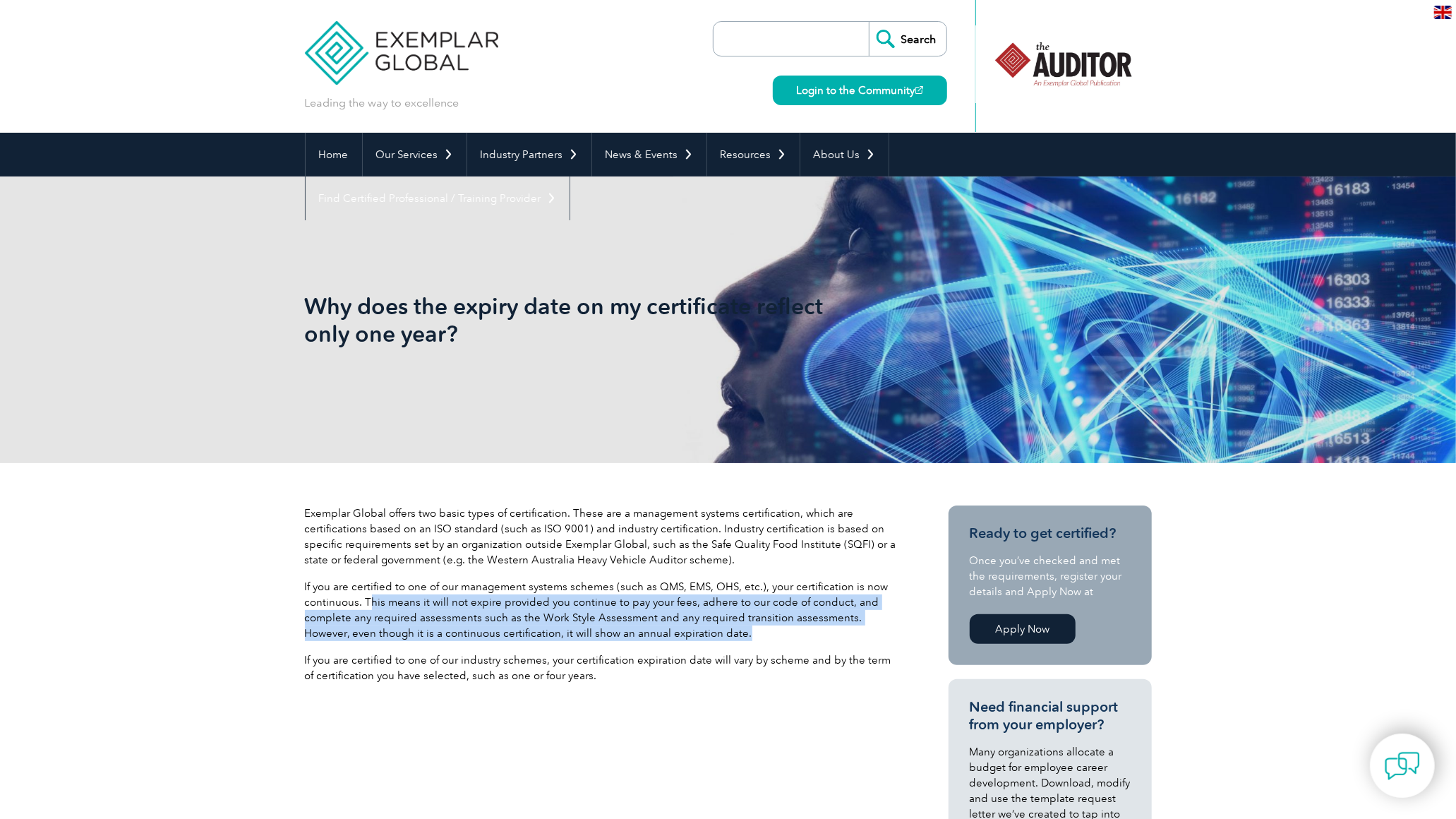
drag, startPoint x: 367, startPoint y: 604, endPoint x: 694, endPoint y: 631, distance: 328.1
click at [694, 631] on p "If you are certified to one of our management systems schemes (such as QMS, EMS…" at bounding box center [602, 609] width 593 height 62
click at [611, 614] on p "If you are certified to one of our management systems schemes (such as QMS, EMS…" at bounding box center [602, 609] width 593 height 62
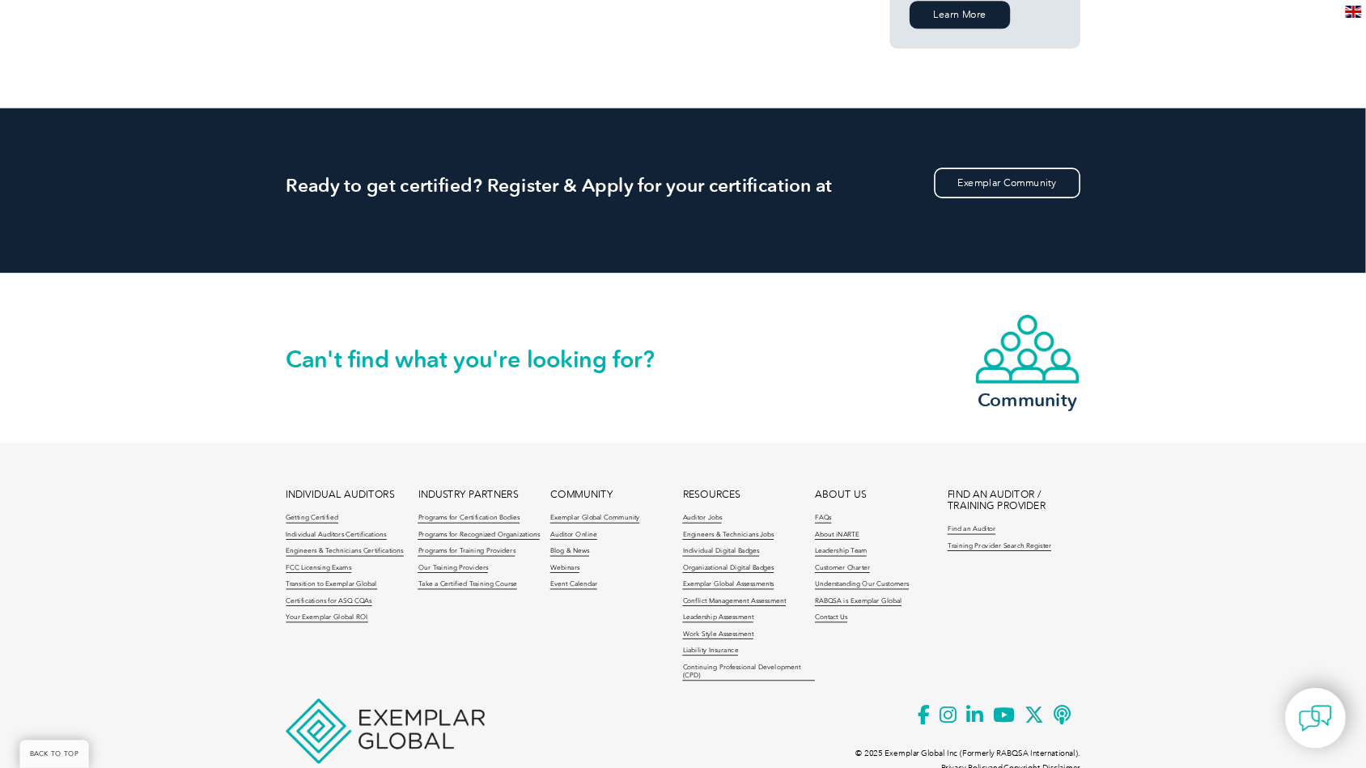
scroll to position [1473, 0]
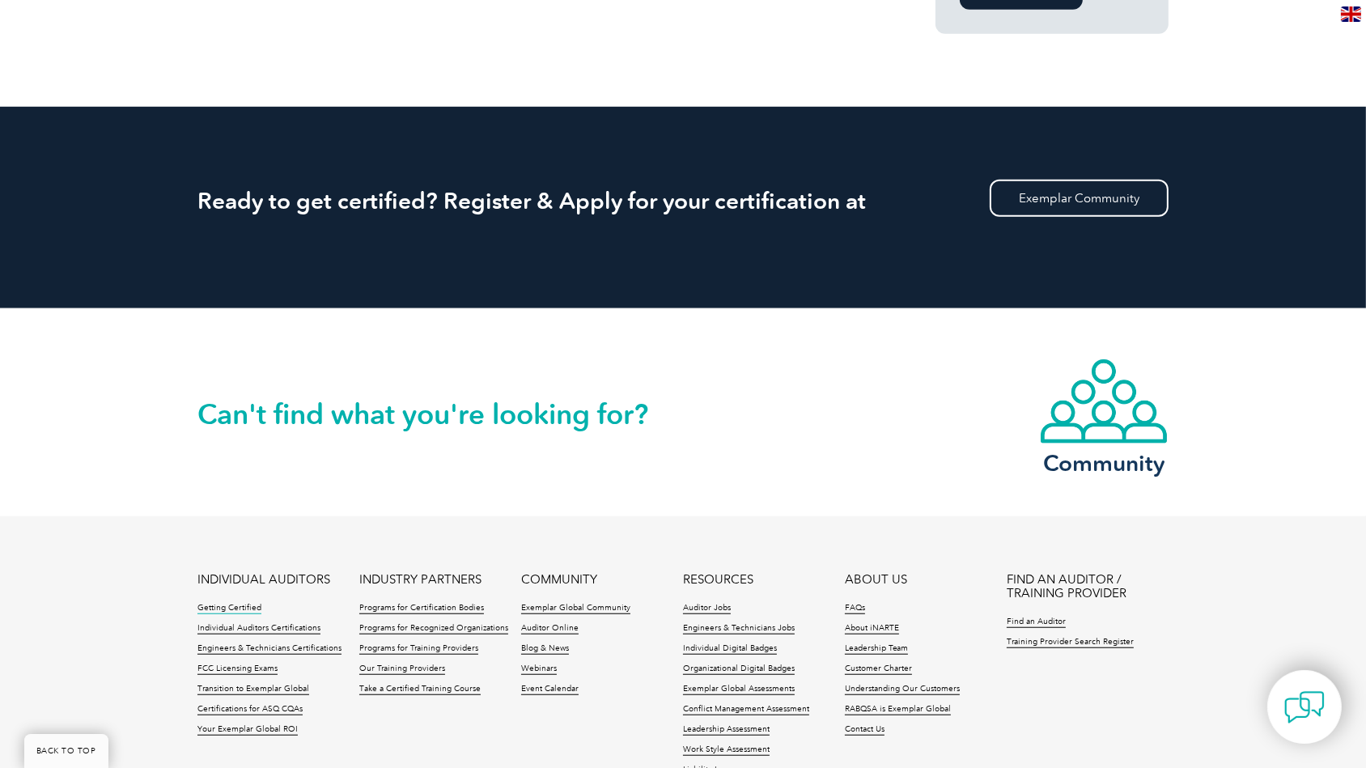
click at [247, 603] on link "Getting Certified" at bounding box center [229, 608] width 64 height 11
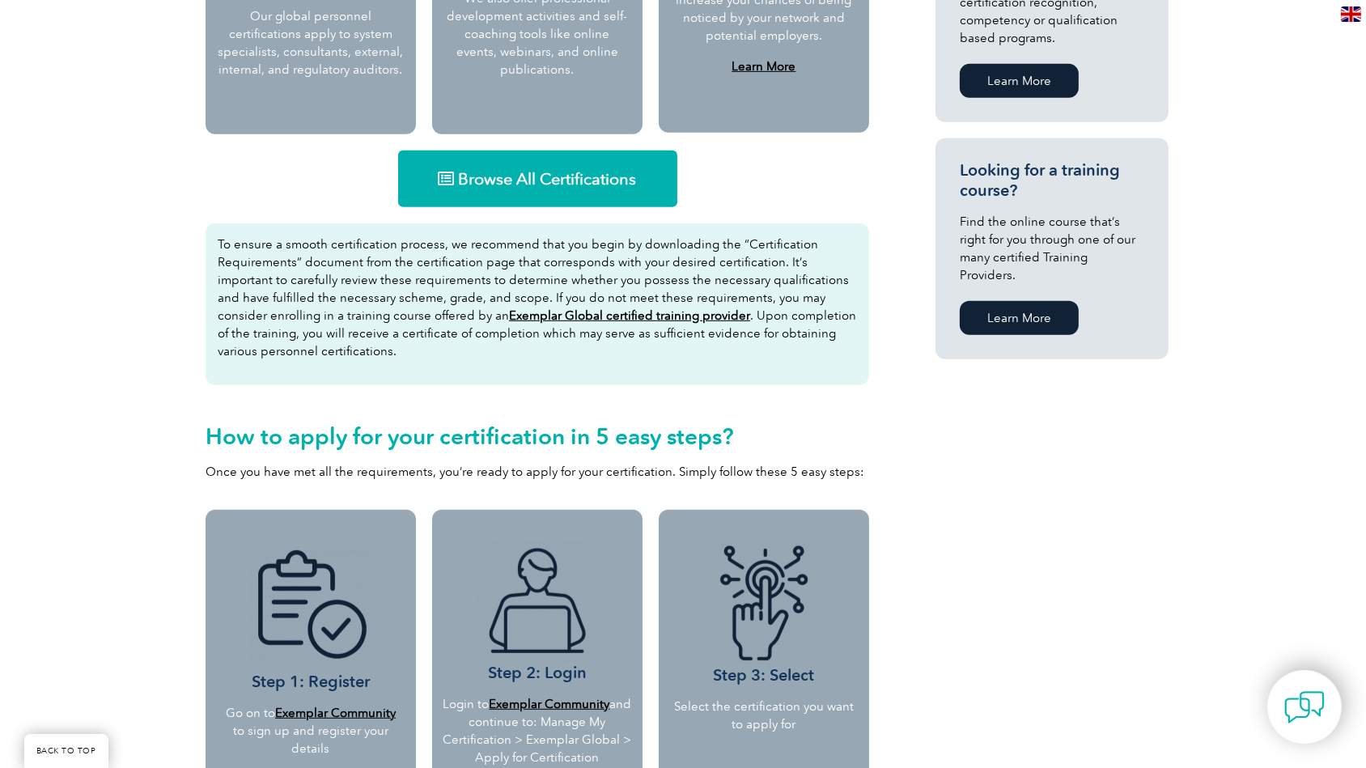
scroll to position [1226, 0]
